Goal: Communication & Community: Connect with others

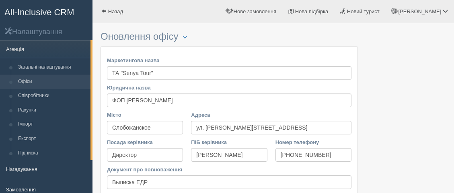
scroll to position [236, 0]
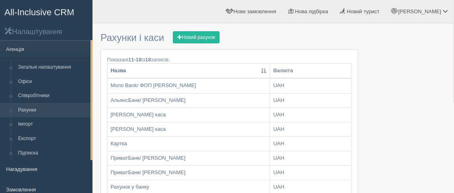
click at [39, 12] on span "All-Inclusive CRM" at bounding box center [39, 12] width 70 height 10
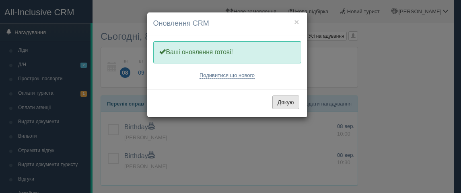
click at [292, 102] on button "Дякую" at bounding box center [285, 103] width 27 height 14
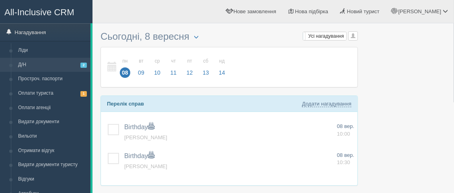
click at [31, 67] on link "Д/Н 2" at bounding box center [52, 65] width 76 height 14
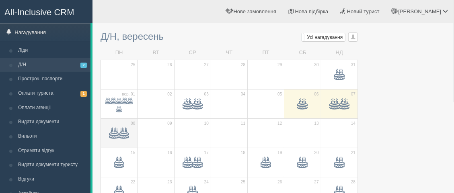
click at [134, 139] on td "08" at bounding box center [119, 133] width 37 height 29
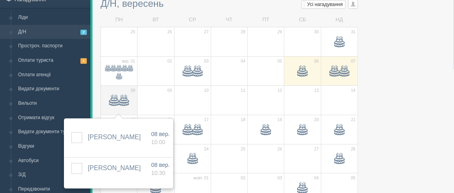
scroll to position [44, 0]
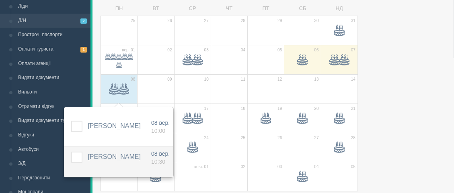
click at [121, 157] on span "[PERSON_NAME]" at bounding box center [114, 157] width 53 height 7
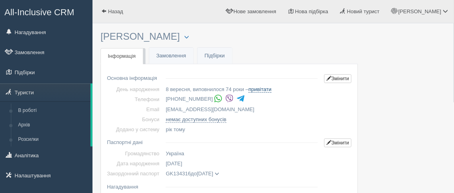
click at [261, 91] on link "привітати" at bounding box center [259, 89] width 23 height 6
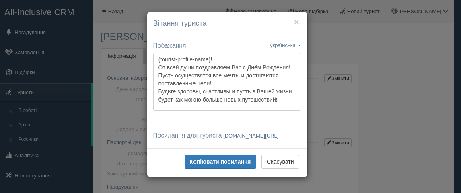
drag, startPoint x: 206, startPoint y: 58, endPoint x: 150, endPoint y: 59, distance: 56.7
click at [153, 59] on textarea "{tourist-profile-name}! От всей души поздравляем Вас с Днём Рождения! Пусть осу…" at bounding box center [227, 82] width 148 height 58
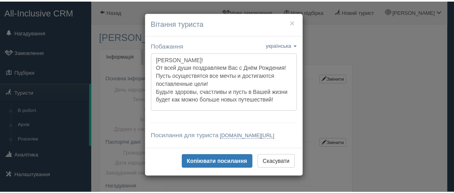
scroll to position [2, 0]
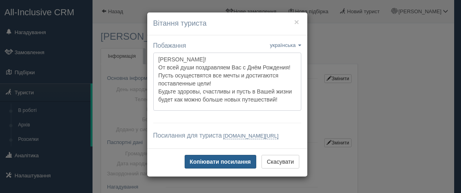
type textarea "[PERSON_NAME]! От всей души поздравляем Вас с Днём Рождения! Пусть осуществятся…"
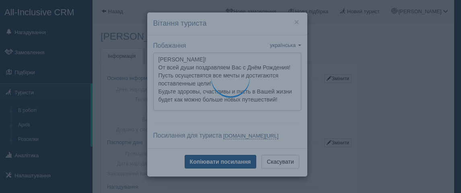
click at [218, 169] on button "Копіювати посилання" at bounding box center [220, 162] width 72 height 14
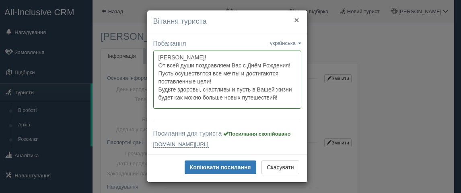
click at [294, 18] on button "×" at bounding box center [296, 20] width 5 height 8
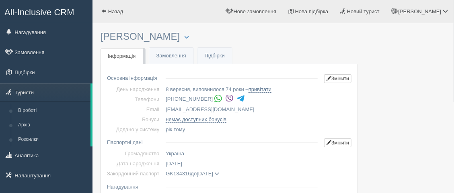
click at [225, 99] on img at bounding box center [229, 98] width 8 height 8
